Goal: Task Accomplishment & Management: Manage account settings

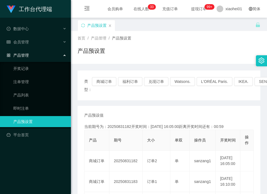
click at [32, 121] on link "产品预设置" at bounding box center [39, 121] width 53 height 11
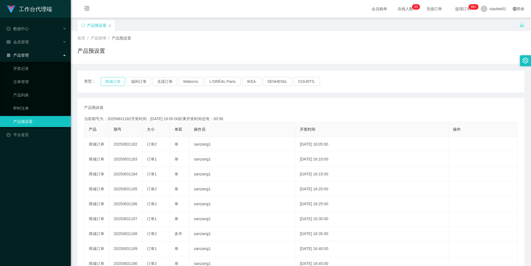
click at [115, 82] on button "商城订单" at bounding box center [113, 81] width 24 height 9
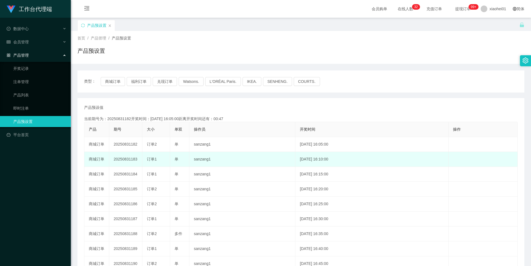
click at [128, 160] on td "20250831183" at bounding box center [125, 159] width 33 height 15
copy td "20250831183"
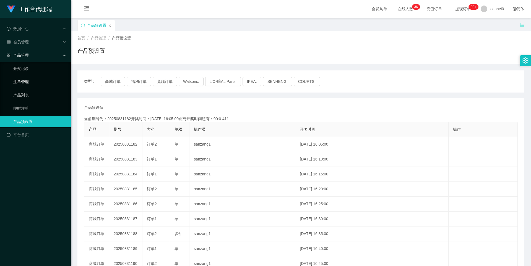
click at [20, 84] on link "注单管理" at bounding box center [39, 81] width 53 height 11
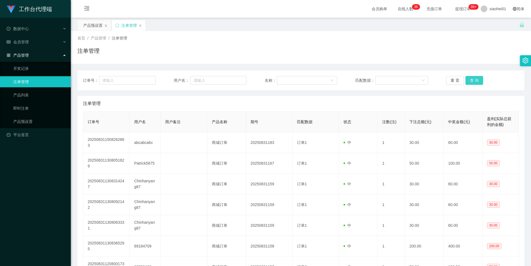
click at [266, 79] on button "查 询" at bounding box center [475, 80] width 18 height 9
click at [266, 79] on div "重 置 查 询" at bounding box center [482, 80] width 73 height 9
click at [266, 79] on button "查 询" at bounding box center [475, 80] width 18 height 9
click at [266, 79] on div "重 置 查 询" at bounding box center [482, 80] width 73 height 9
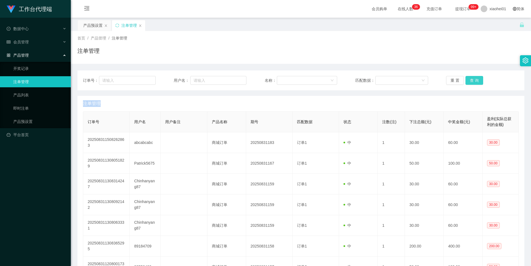
click at [266, 79] on button "查 询" at bounding box center [475, 80] width 18 height 9
click at [266, 79] on div "重 置 查 询" at bounding box center [482, 80] width 73 height 9
click at [92, 25] on div "产品预设置" at bounding box center [92, 25] width 19 height 11
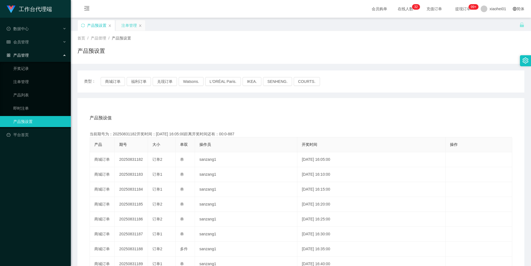
drag, startPoint x: 110, startPoint y: 25, endPoint x: 102, endPoint y: 30, distance: 9.4
click at [110, 25] on icon "图标: close" at bounding box center [110, 25] width 2 height 2
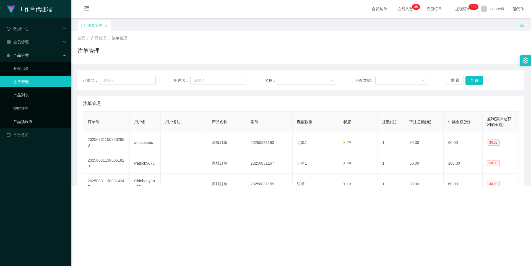
click at [21, 120] on link "产品预设置" at bounding box center [39, 121] width 53 height 11
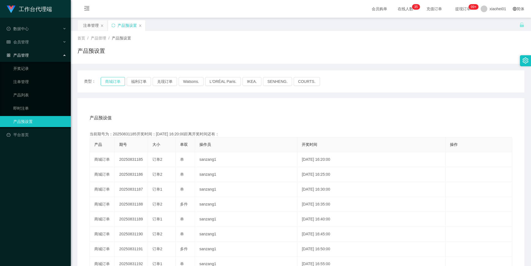
click at [113, 79] on button "商城订单" at bounding box center [113, 81] width 24 height 9
click at [141, 26] on icon "图标: close" at bounding box center [140, 25] width 2 height 2
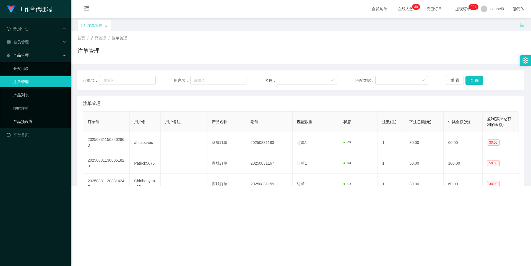
click at [17, 123] on link "产品预设置" at bounding box center [39, 121] width 53 height 11
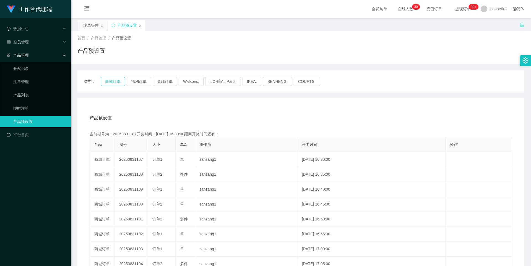
click at [115, 81] on button "商城订单" at bounding box center [113, 81] width 24 height 9
